Goal: Task Accomplishment & Management: Manage account settings

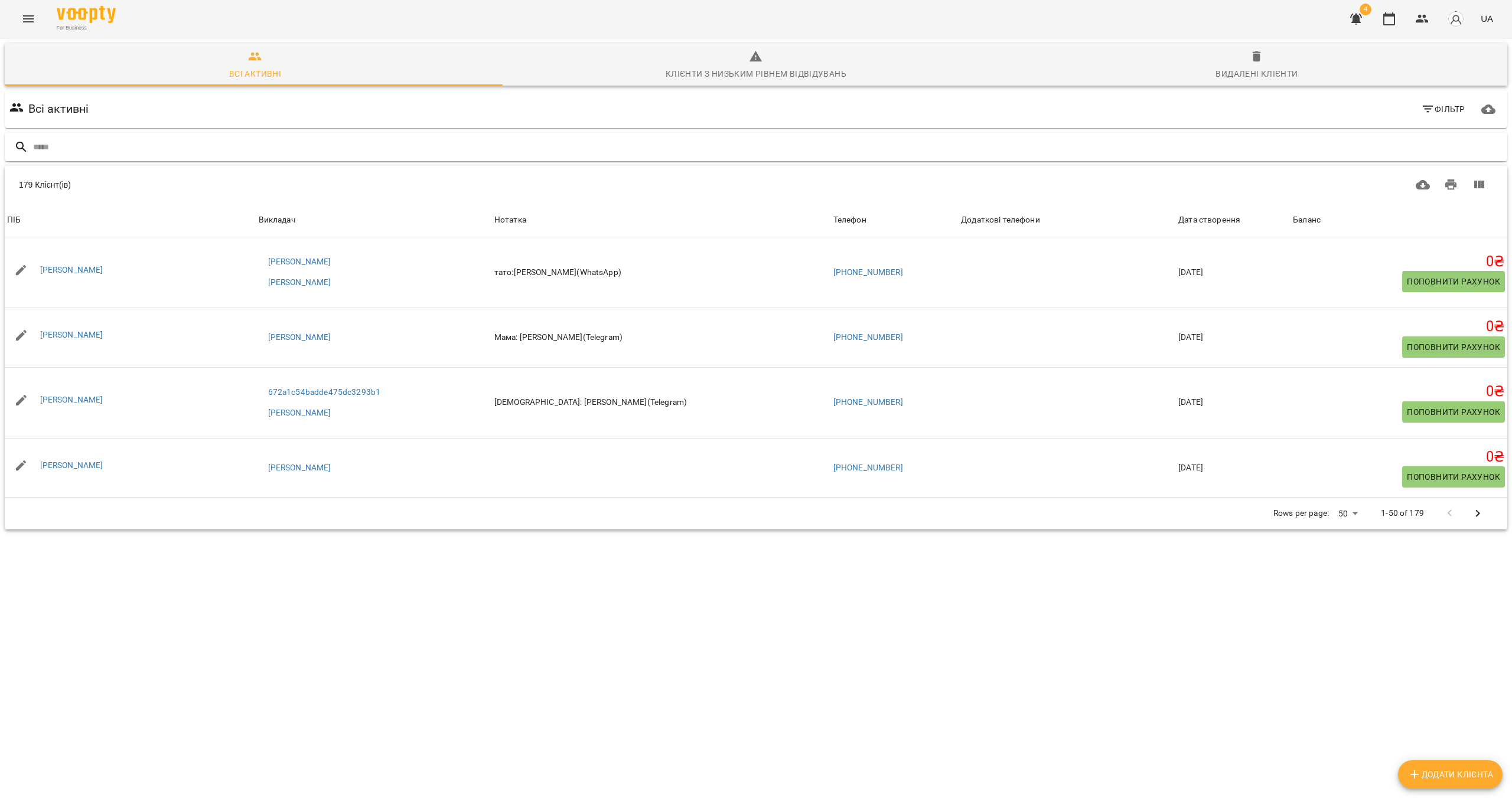
click at [97, 147] on input "text" at bounding box center [768, 147] width 1469 height 19
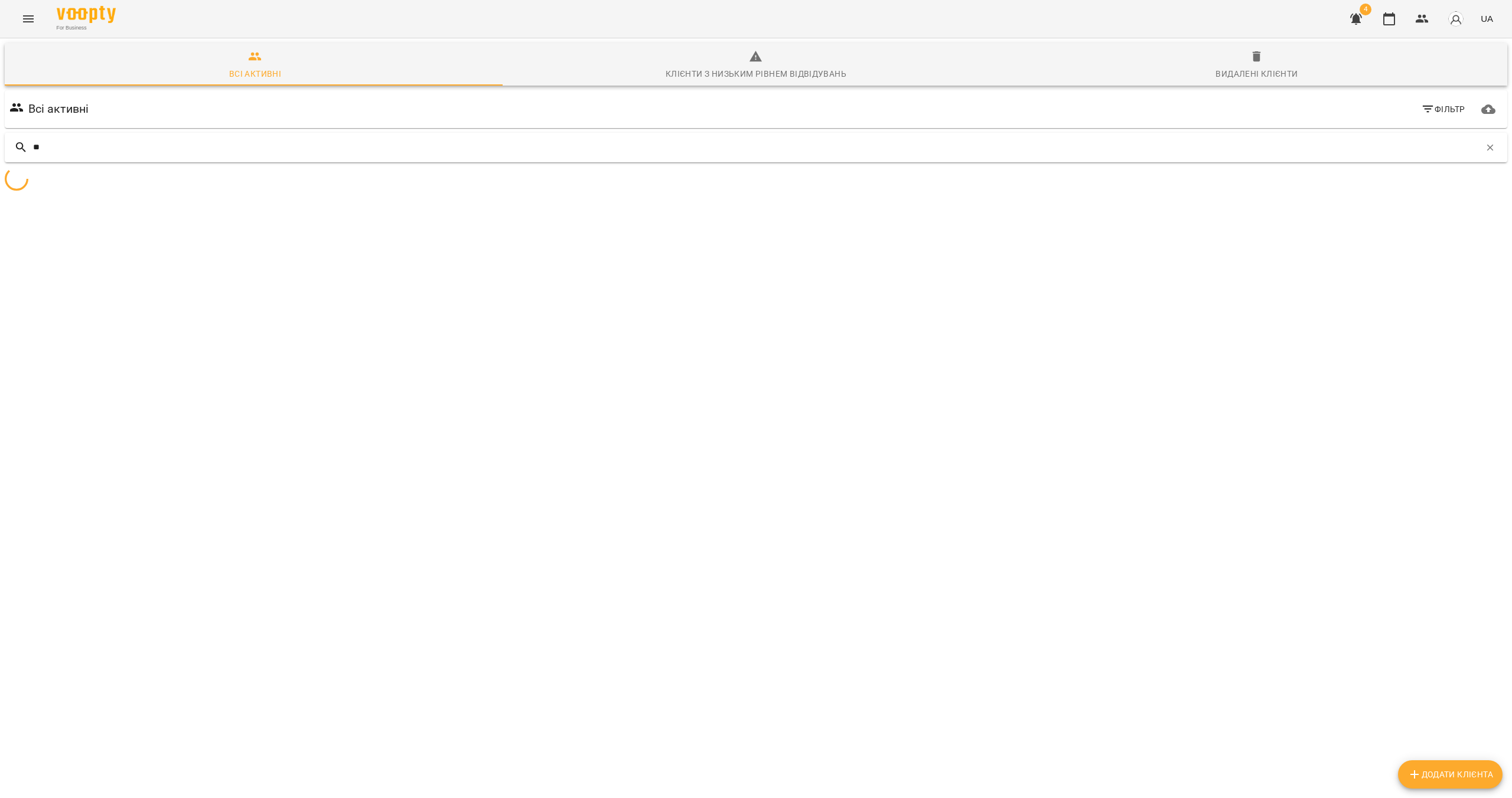
type input "*"
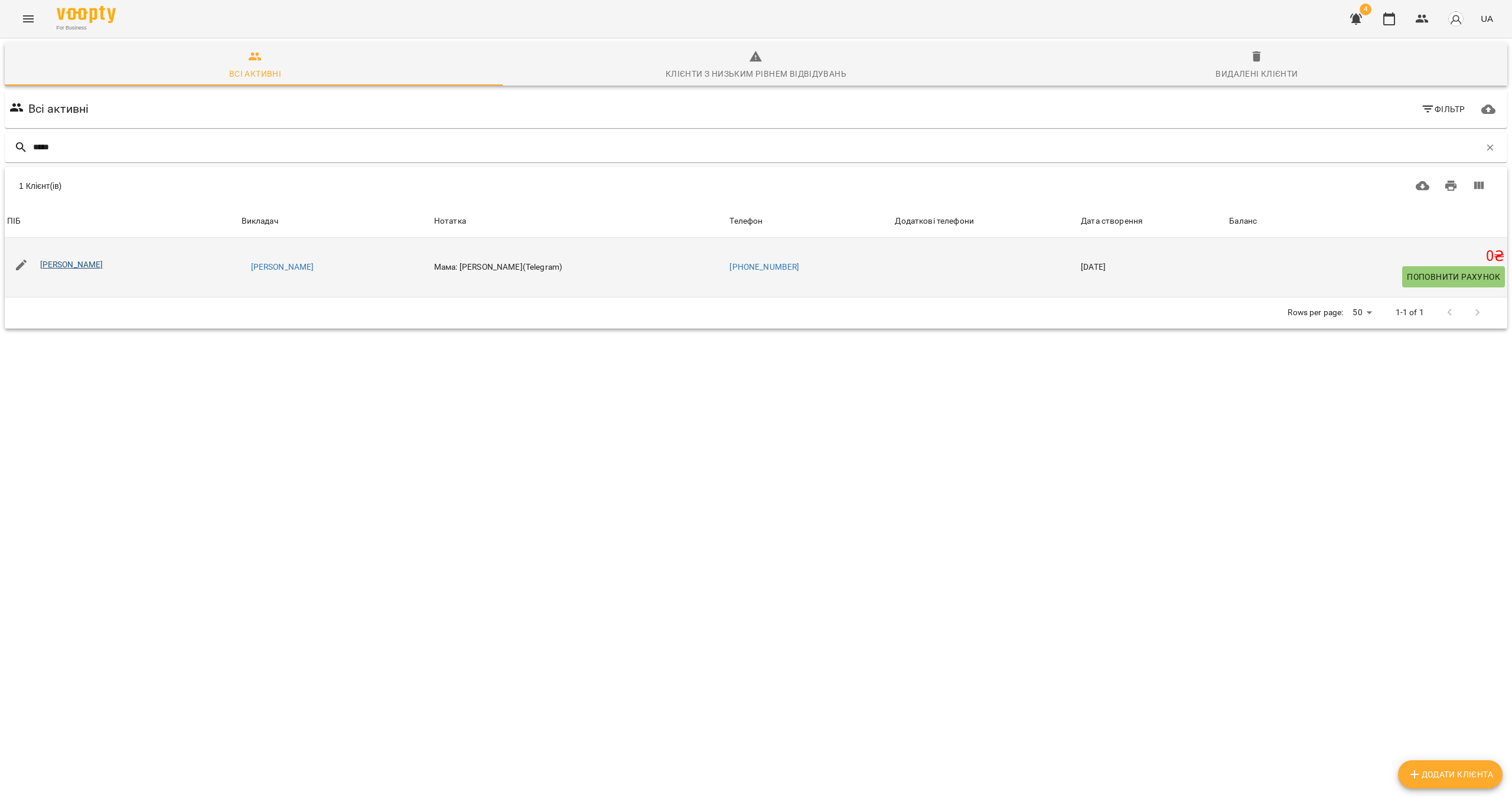
type input "*****"
click at [100, 264] on link "[PERSON_NAME]" at bounding box center [71, 264] width 63 height 9
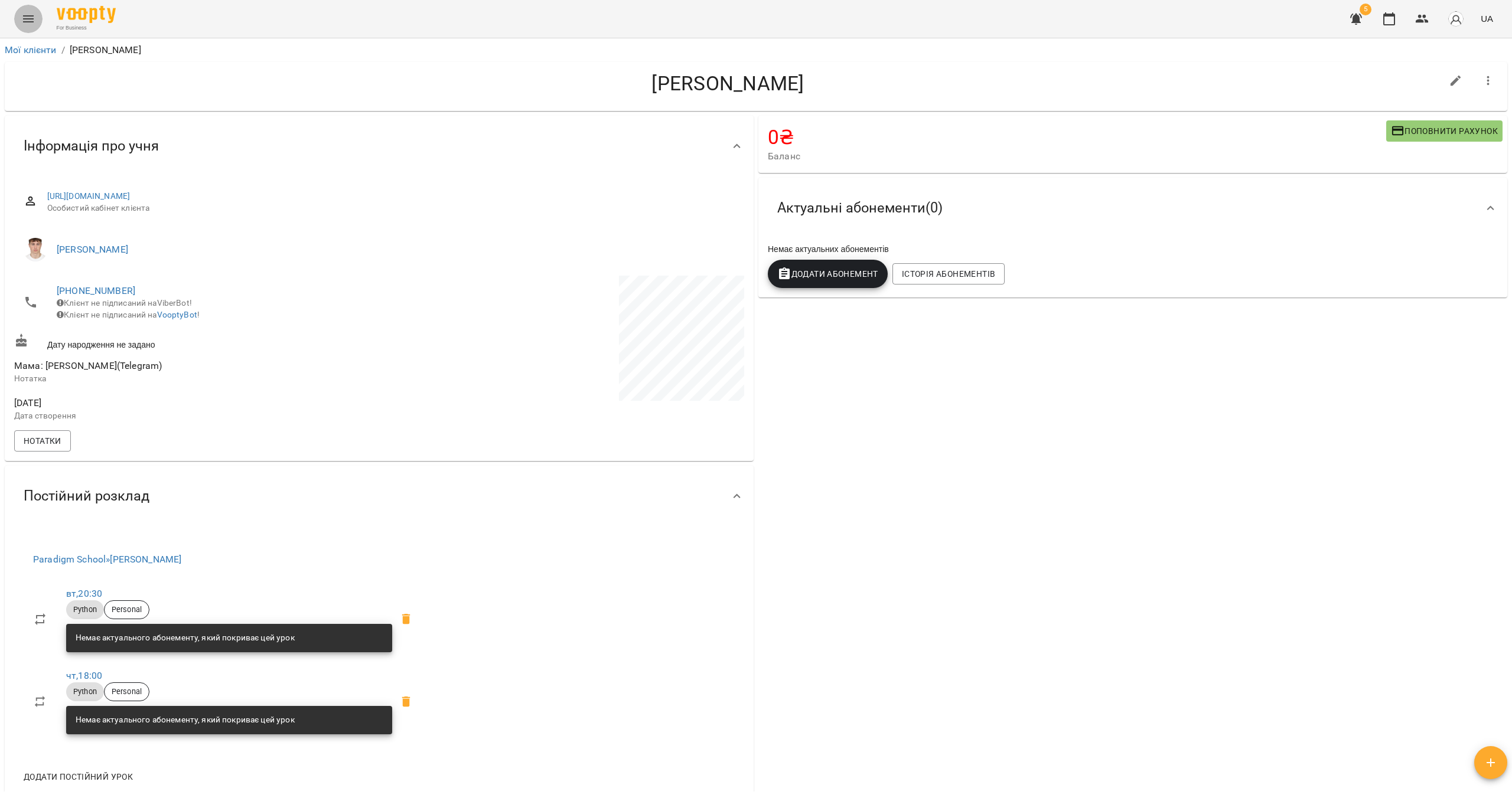
click at [25, 26] on icon "Menu" at bounding box center [28, 19] width 14 height 14
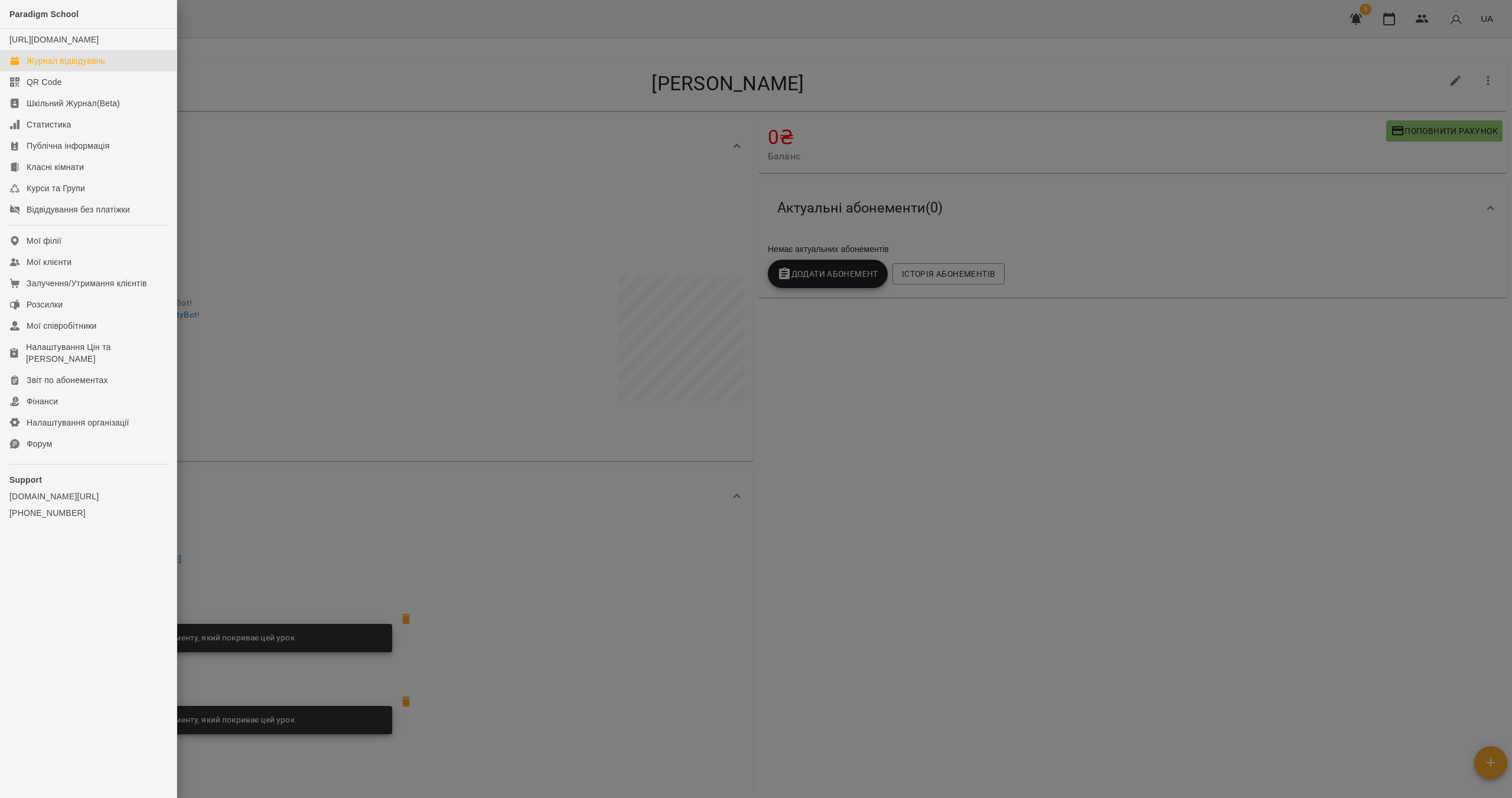
click at [61, 67] on div "Журнал відвідувань" at bounding box center [65, 61] width 78 height 12
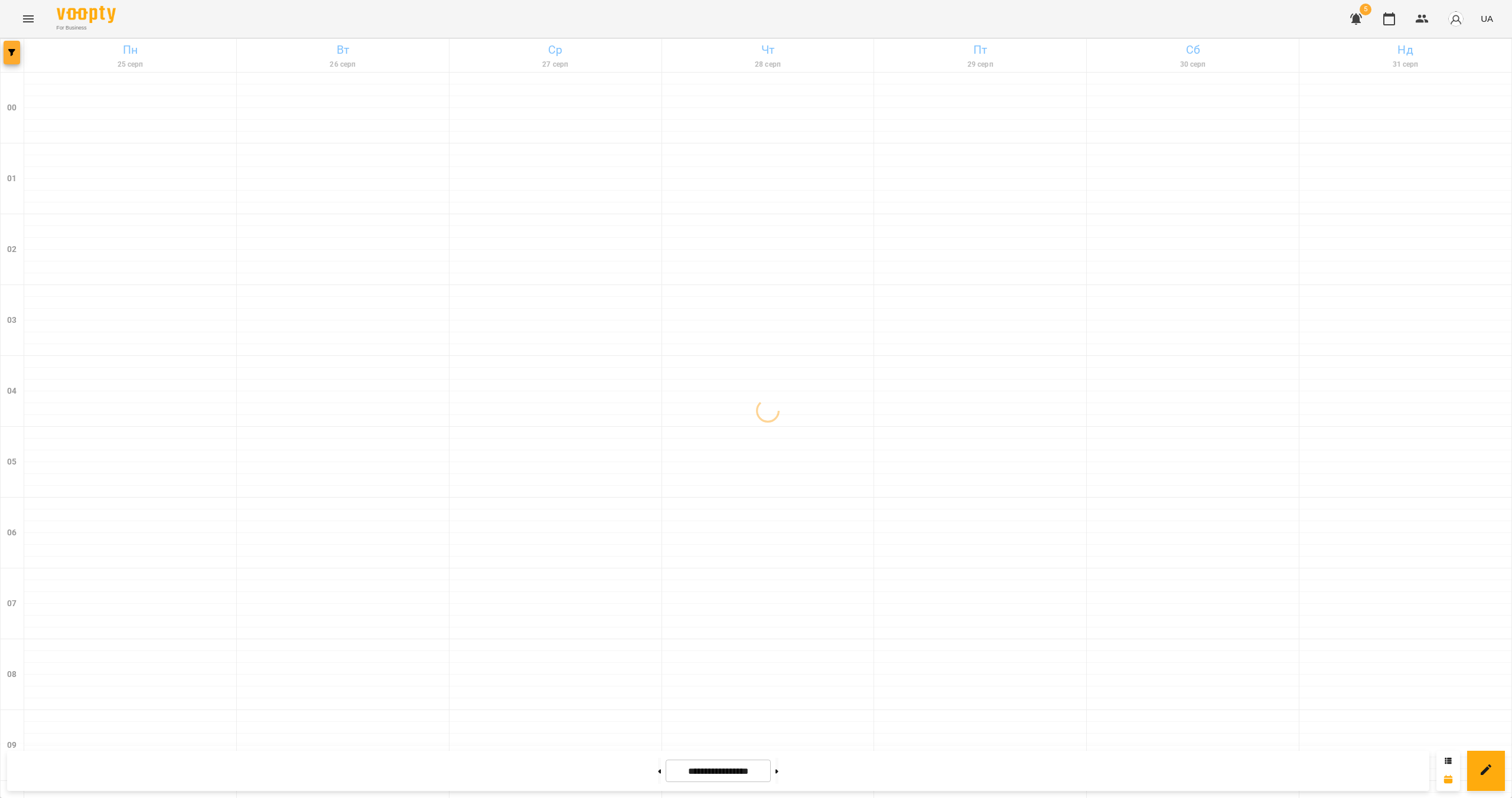
click at [13, 62] on button "button" at bounding box center [12, 53] width 16 height 24
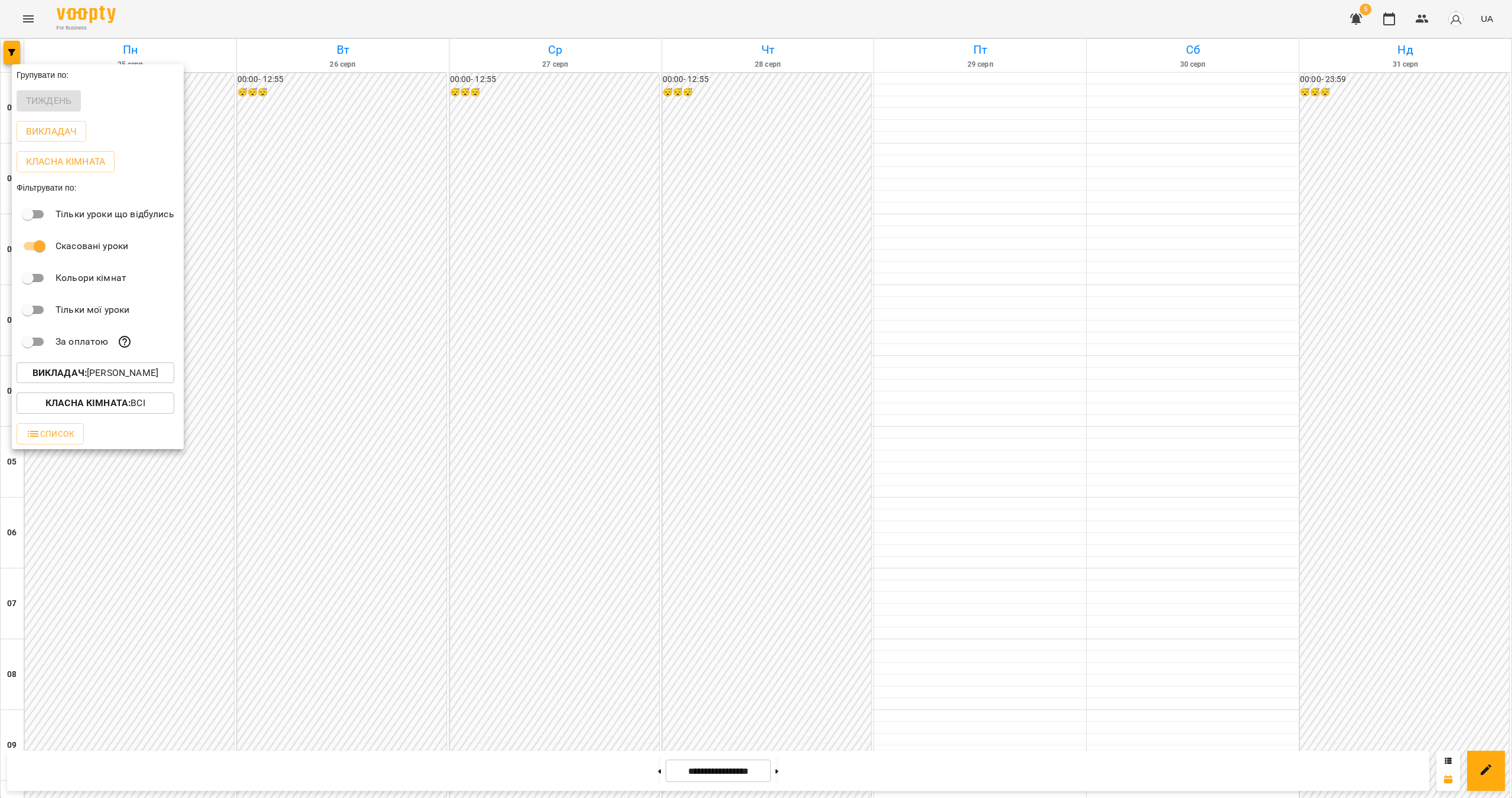
click at [117, 370] on p "Викладач : [PERSON_NAME]" at bounding box center [95, 373] width 126 height 14
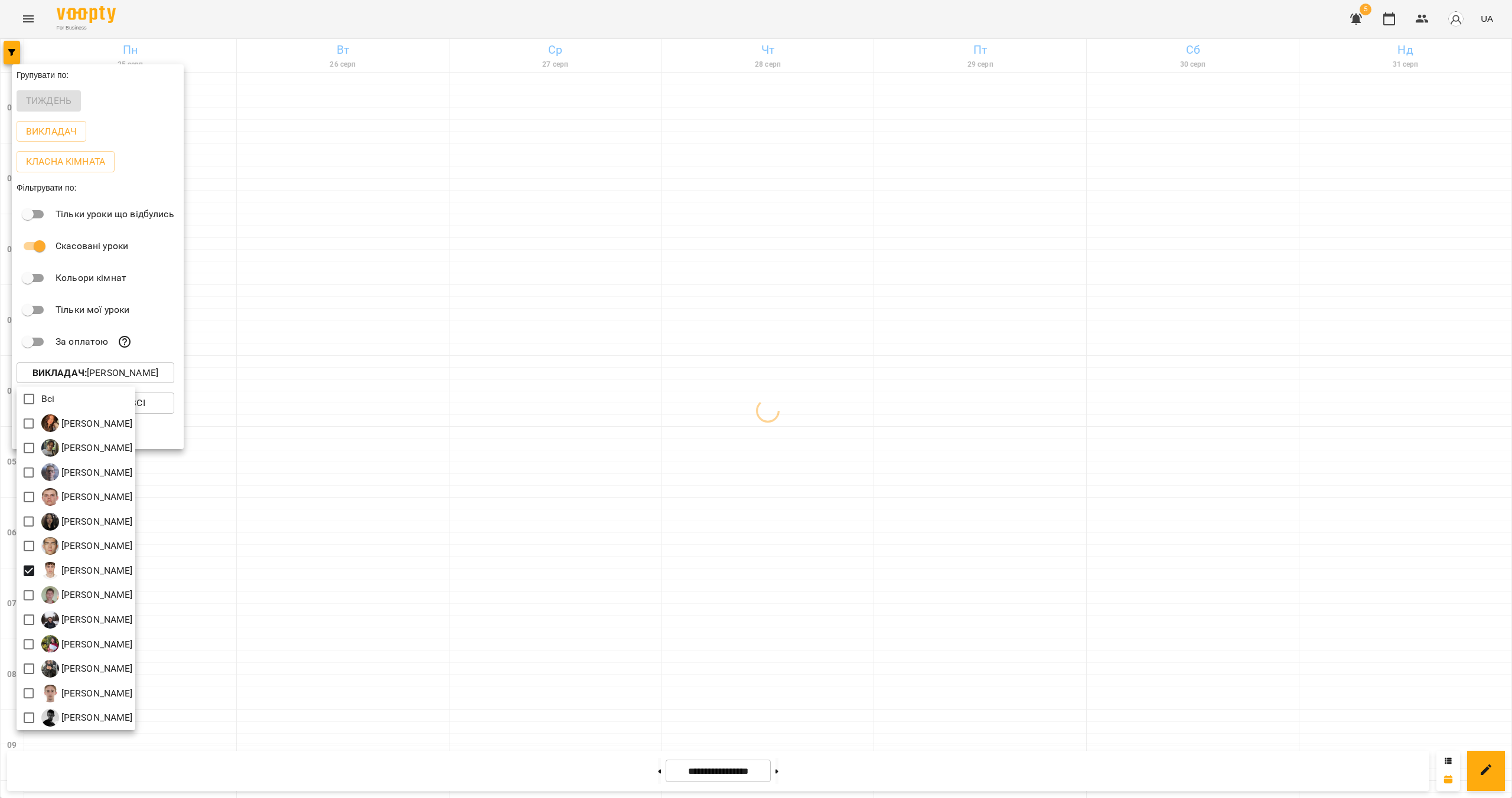
click at [639, 522] on div at bounding box center [756, 399] width 1512 height 798
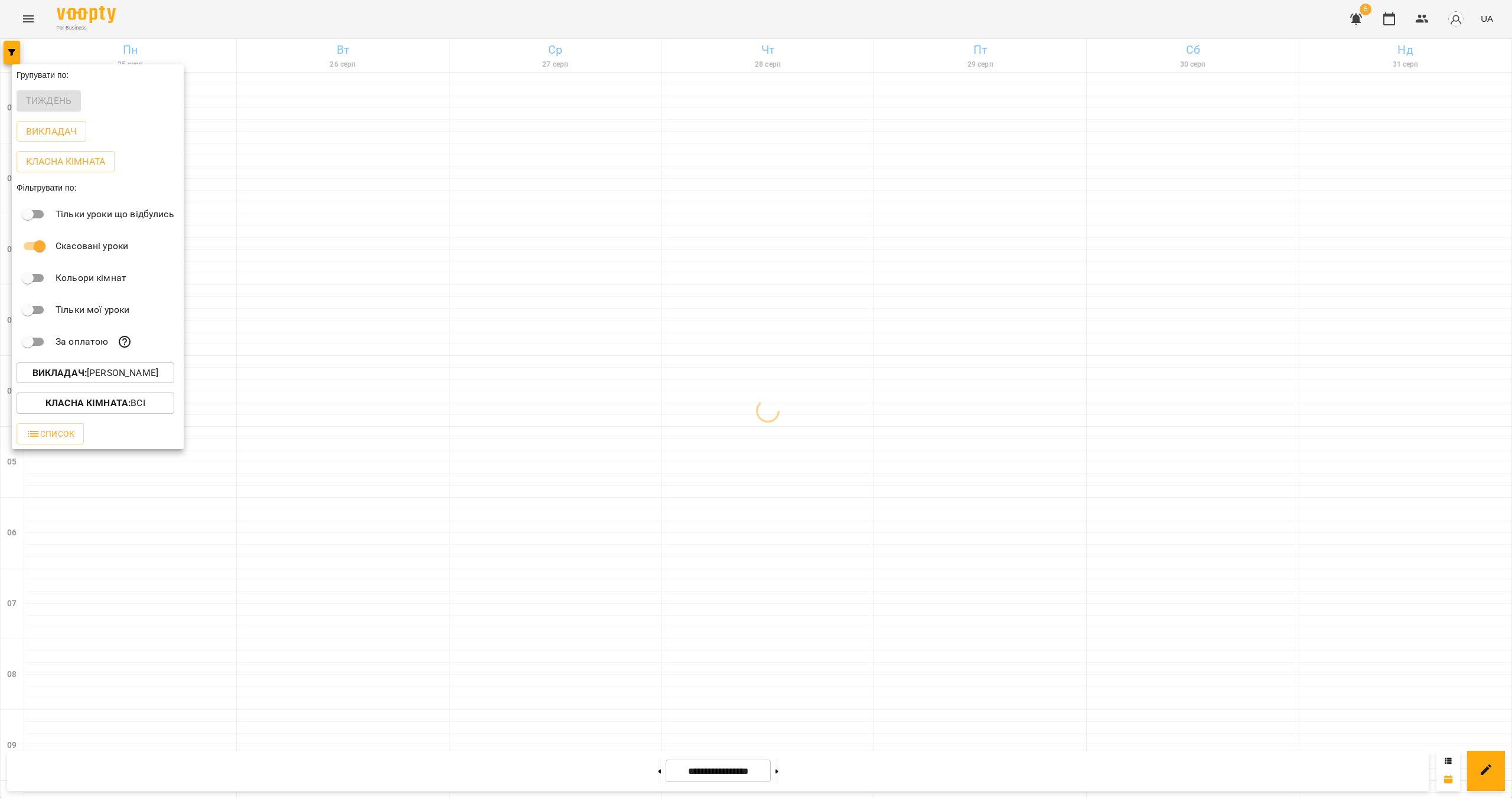
click at [616, 533] on div at bounding box center [756, 399] width 1512 height 798
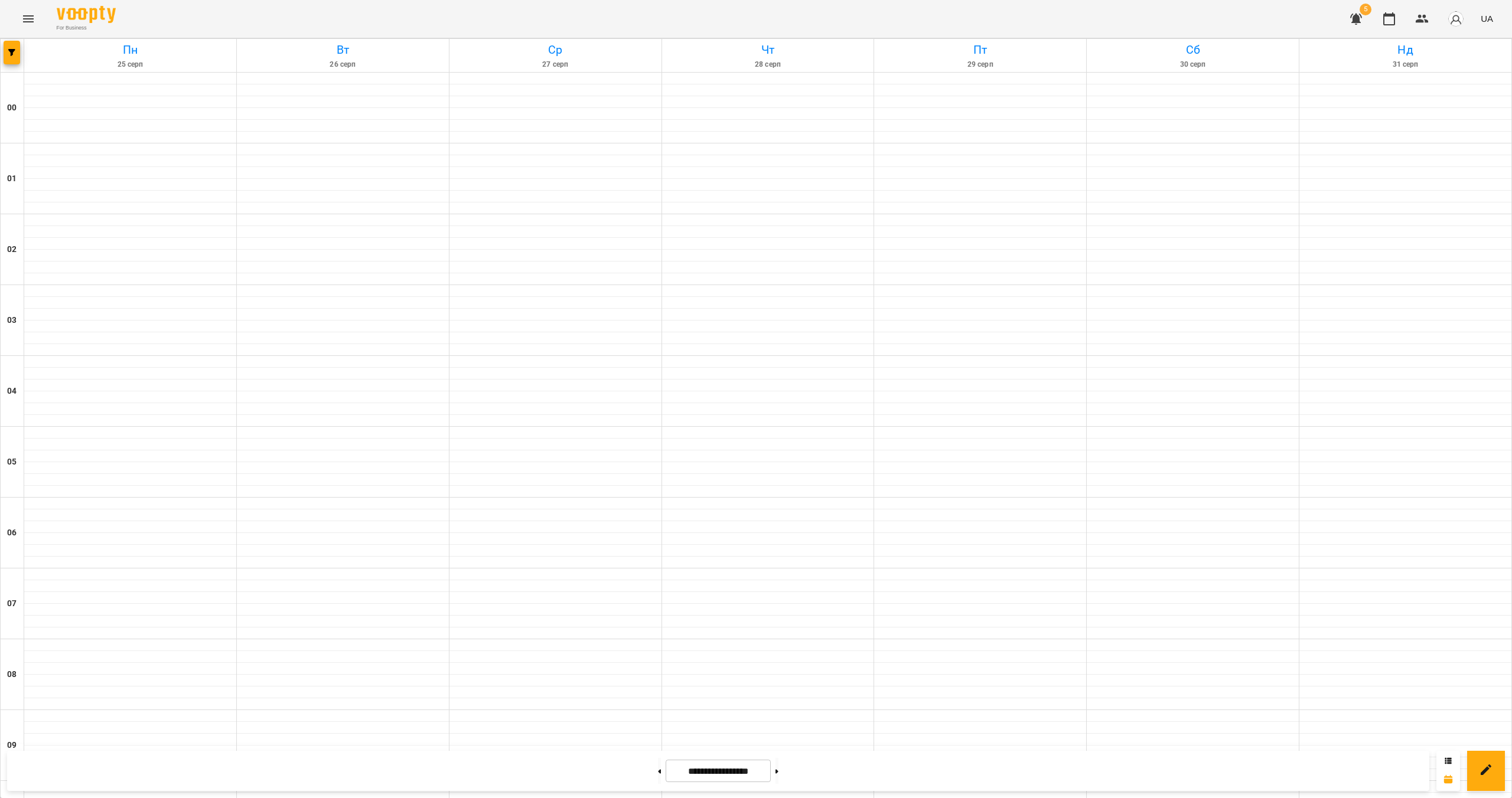
scroll to position [1028, 0]
